Goal: Task Accomplishment & Management: Complete application form

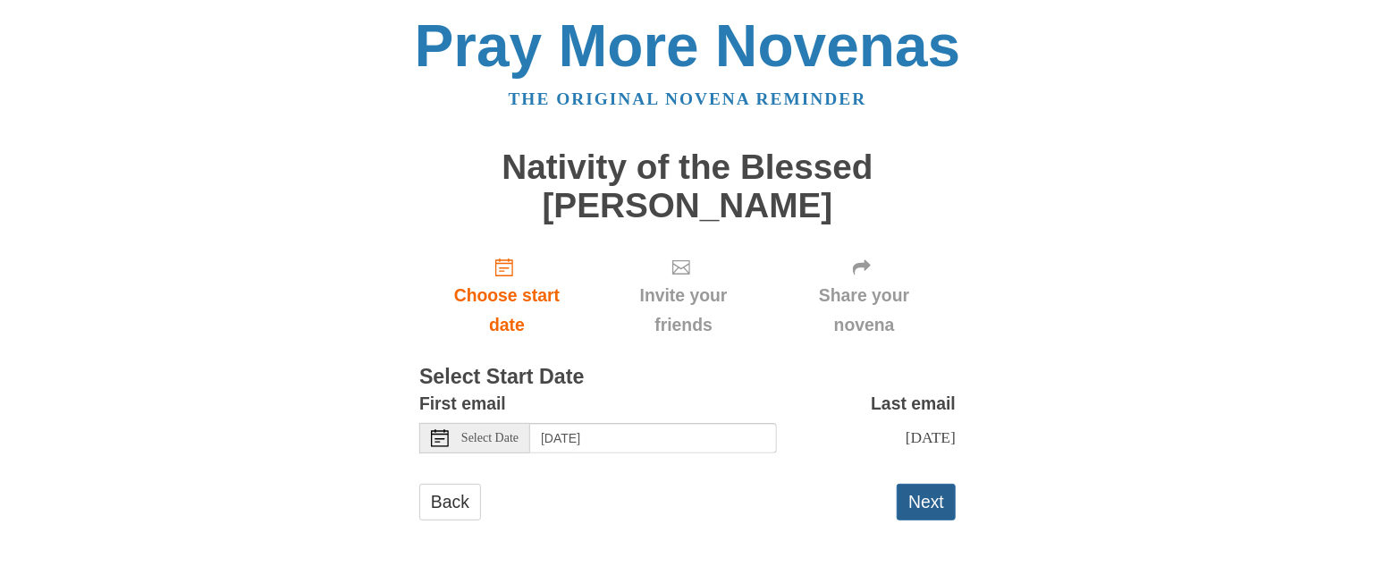
click at [929, 506] on button "Next" at bounding box center [926, 502] width 59 height 37
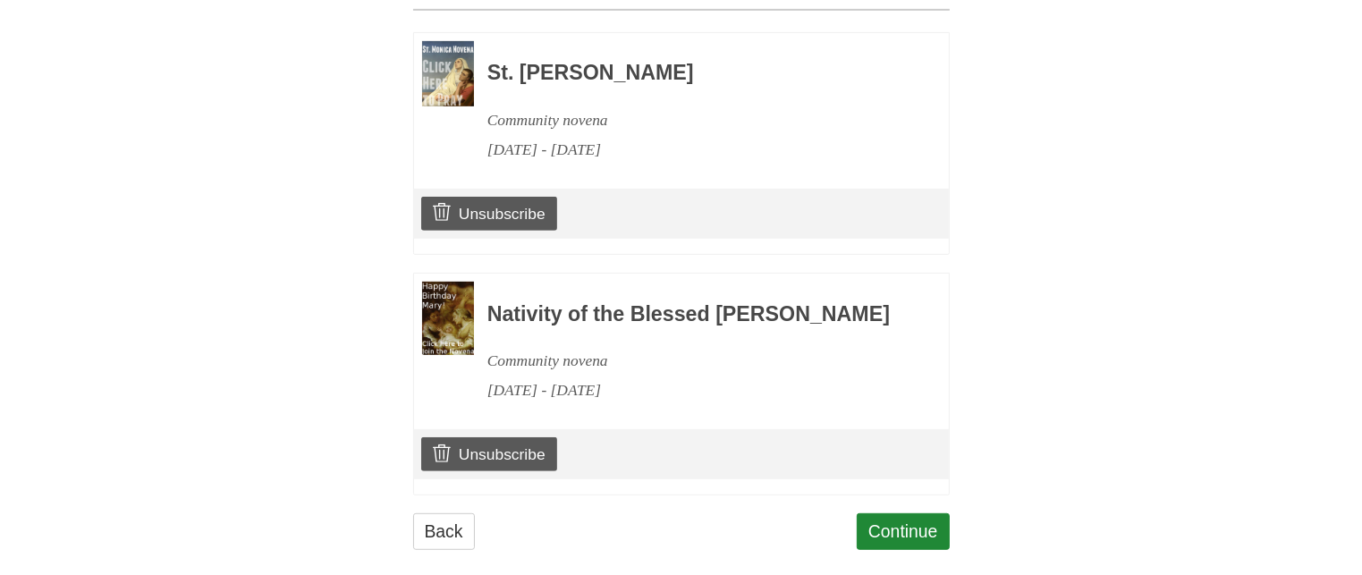
scroll to position [959, 0]
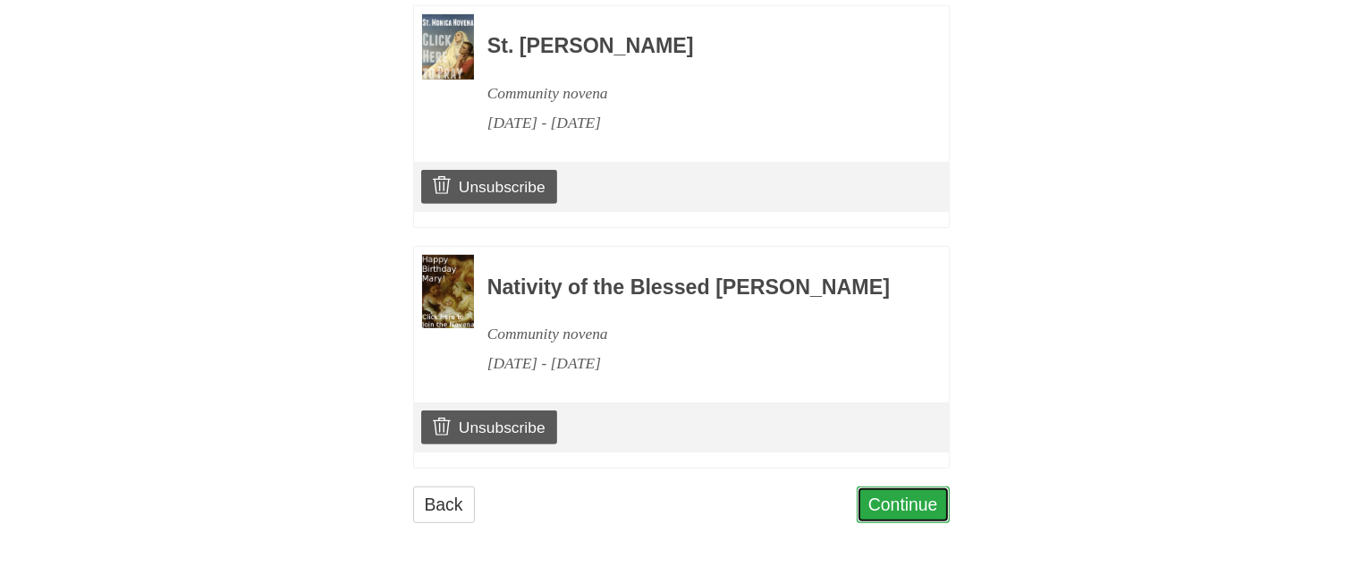
click at [905, 499] on link "Continue" at bounding box center [903, 504] width 93 height 37
